Goal: Task Accomplishment & Management: Complete application form

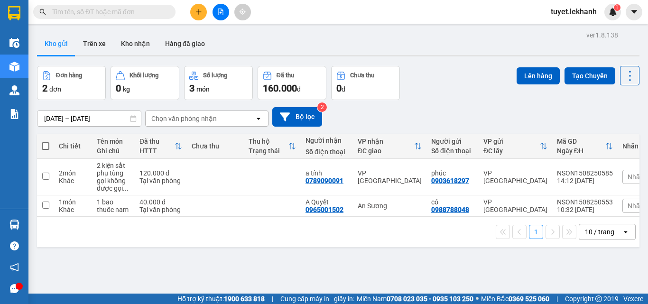
drag, startPoint x: 0, startPoint y: 0, endPoint x: 89, endPoint y: 117, distance: 146.7
click at [89, 117] on input "[DATE] – [DATE]" at bounding box center [88, 118] width 103 height 15
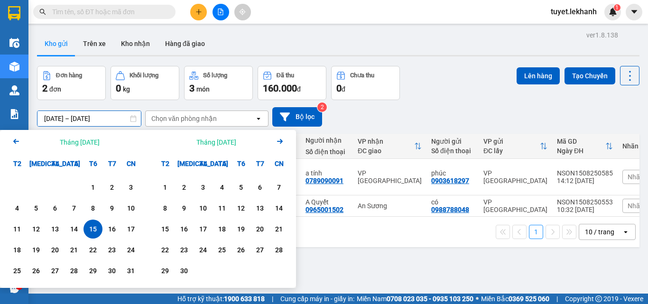
click at [93, 225] on div "15" at bounding box center [92, 229] width 13 height 11
type input "[DATE] – [DATE]"
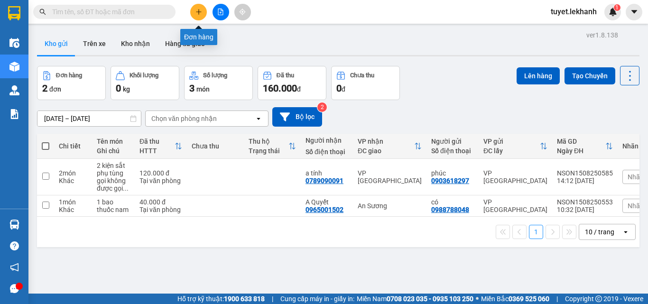
click at [200, 17] on button at bounding box center [198, 12] width 17 height 17
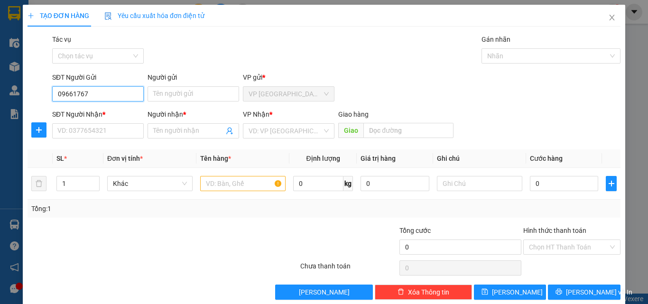
click at [123, 97] on input "09661767" at bounding box center [98, 93] width 92 height 15
type input "0966176757"
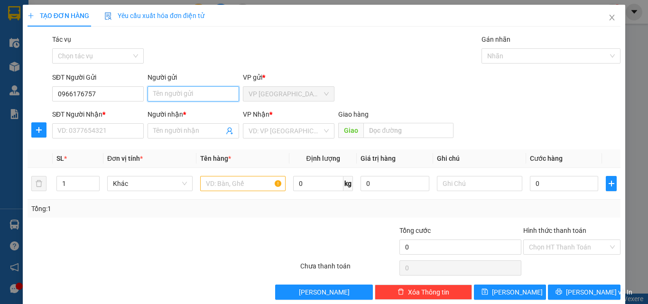
click at [168, 95] on input "Người gửi" at bounding box center [194, 93] width 92 height 15
type input "c loan"
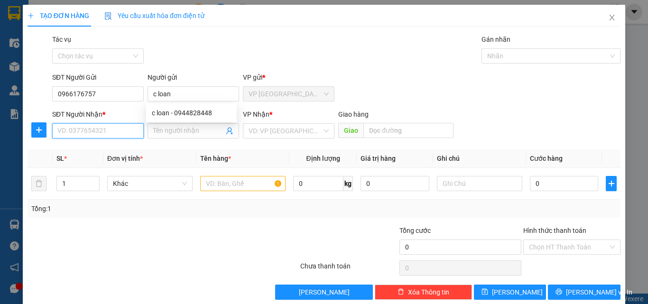
click at [118, 129] on input "SĐT Người Nhận *" at bounding box center [98, 130] width 92 height 15
type input "0973333901"
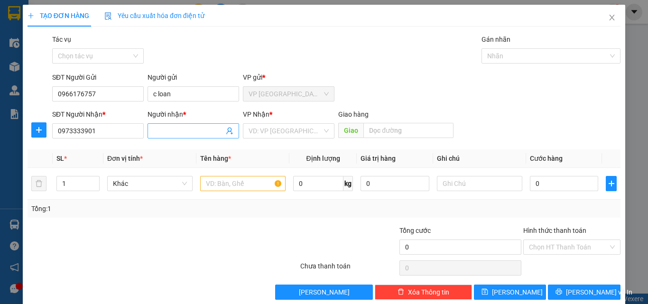
click at [179, 127] on input "Người nhận *" at bounding box center [188, 131] width 71 height 10
type input "a lộc"
click at [189, 264] on div at bounding box center [163, 268] width 273 height 19
click at [245, 179] on input "text" at bounding box center [242, 183] width 85 height 15
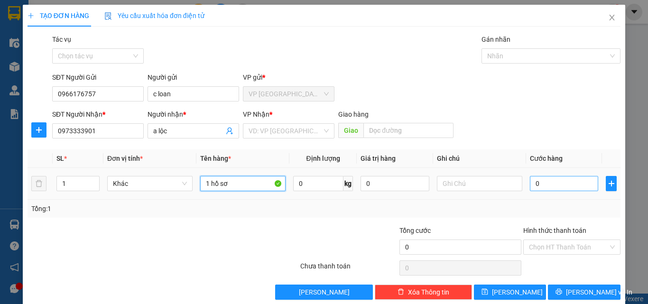
type input "1 hồ sơ"
click at [565, 185] on input "0" at bounding box center [564, 183] width 68 height 15
type input "3"
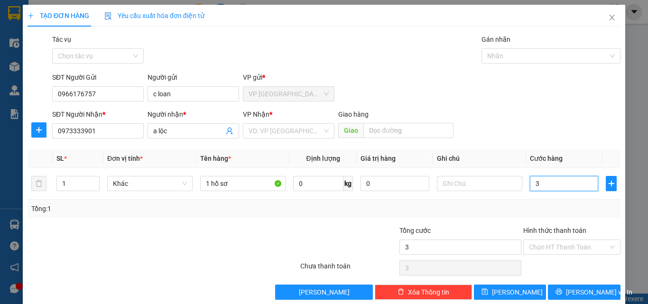
type input "30"
type input "30.000"
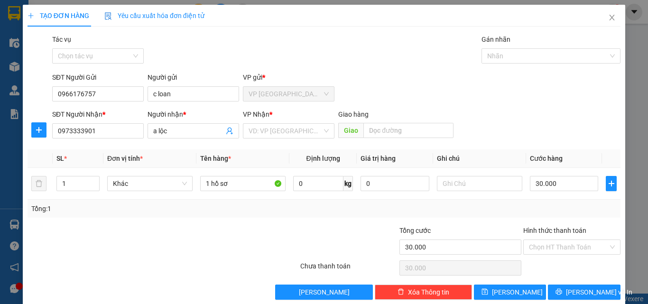
click at [551, 91] on div "SĐT Người Gửi 0966176757 Người gửi c loan VP gửi * VP [GEOGRAPHIC_DATA]" at bounding box center [336, 88] width 572 height 33
click at [597, 243] on input "Hình thức thanh toán" at bounding box center [568, 247] width 79 height 14
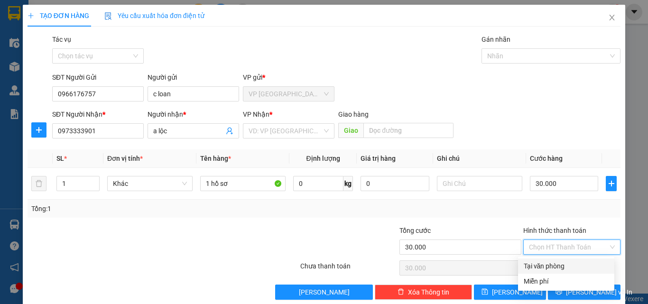
click at [554, 270] on div "Tại văn phòng" at bounding box center [566, 266] width 85 height 10
type input "0"
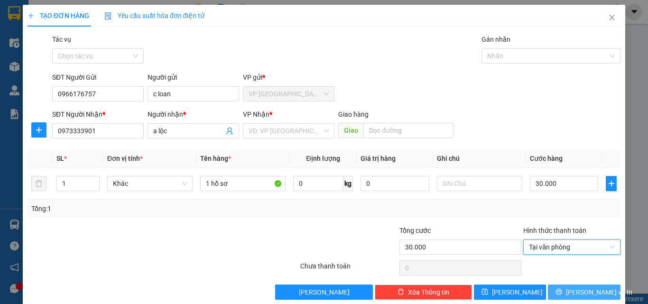
click at [591, 290] on span "[PERSON_NAME] và In" at bounding box center [599, 292] width 66 height 10
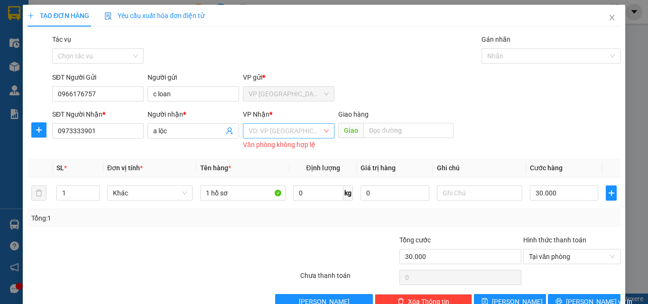
click at [304, 133] on input "search" at bounding box center [286, 131] width 74 height 14
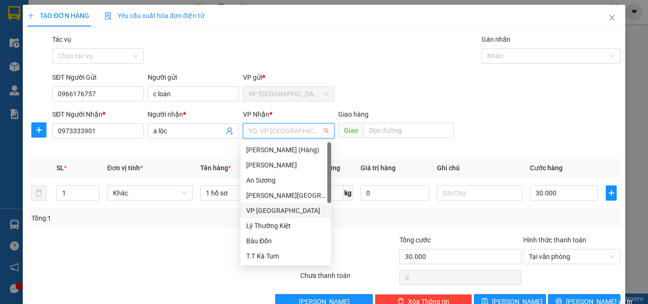
scroll to position [61, 0]
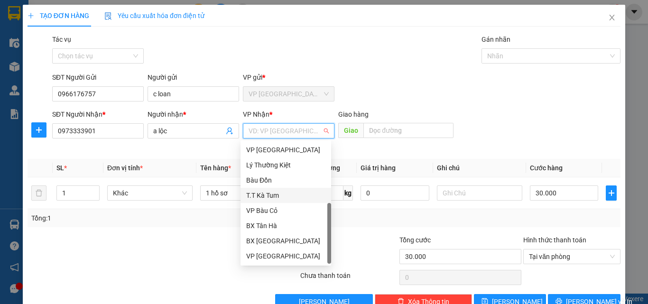
click at [280, 196] on div "T.T Kà Tum" at bounding box center [285, 195] width 79 height 10
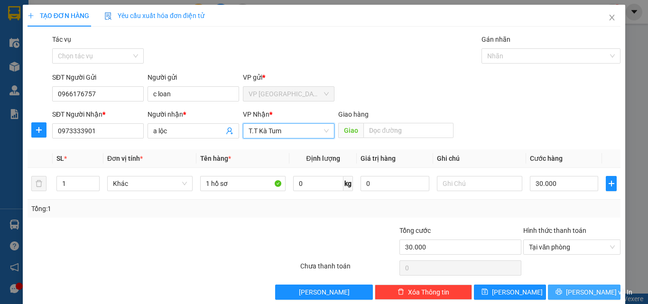
click at [562, 293] on icon "printer" at bounding box center [559, 292] width 7 height 7
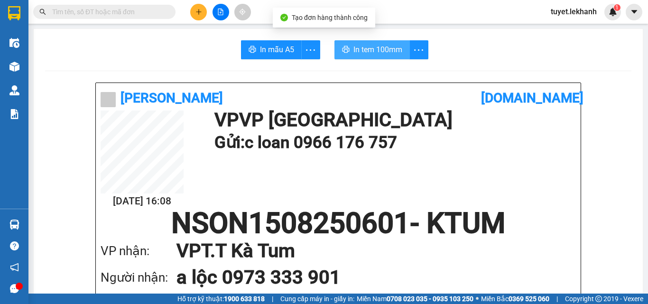
click at [376, 59] on button "In tem 100mm" at bounding box center [372, 49] width 75 height 19
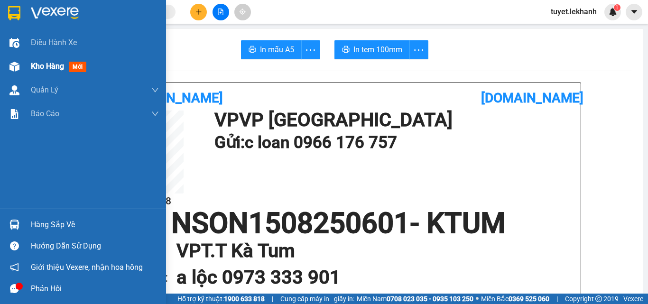
click at [21, 65] on div at bounding box center [14, 66] width 17 height 17
